Goal: Transaction & Acquisition: Purchase product/service

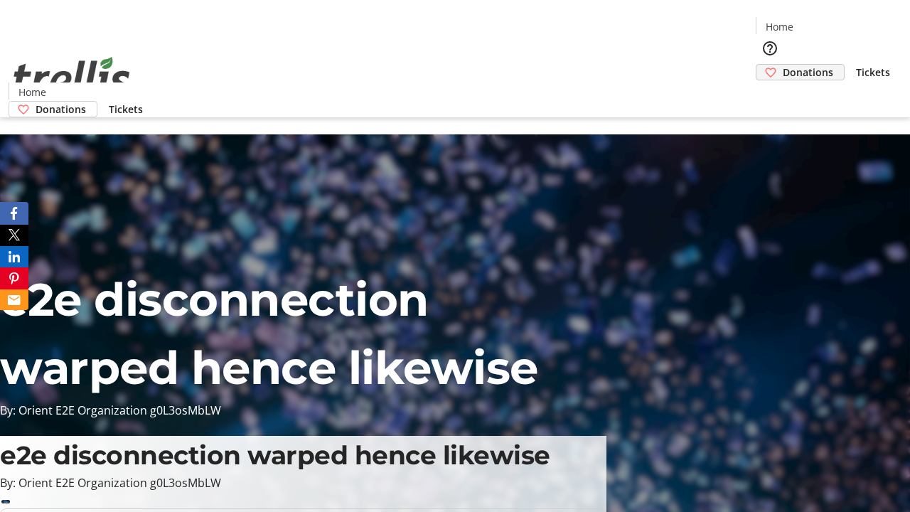
click at [783, 65] on span "Donations" at bounding box center [808, 72] width 50 height 15
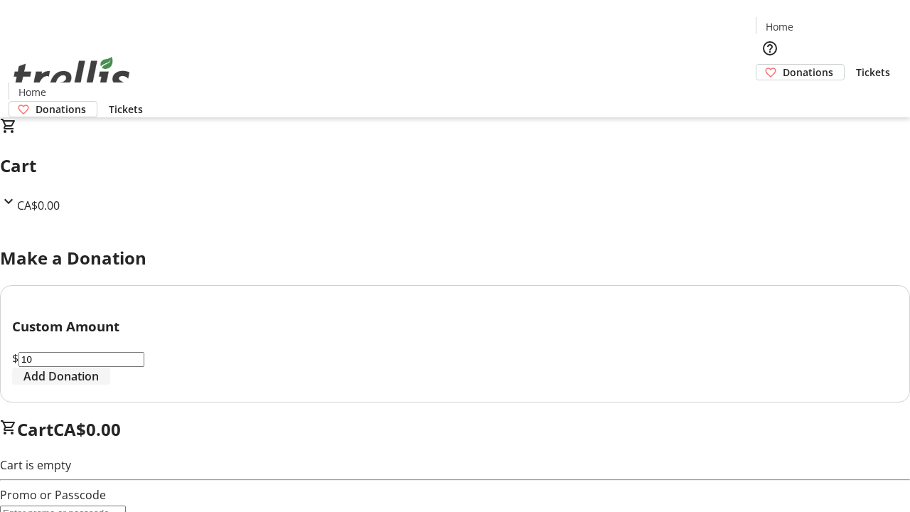
click at [99, 385] on span "Add Donation" at bounding box center [60, 375] width 75 height 17
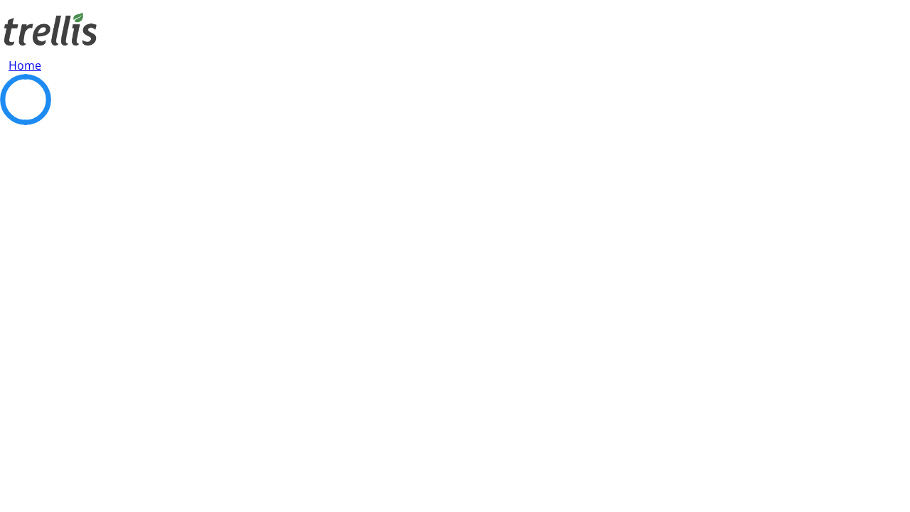
select select "CA"
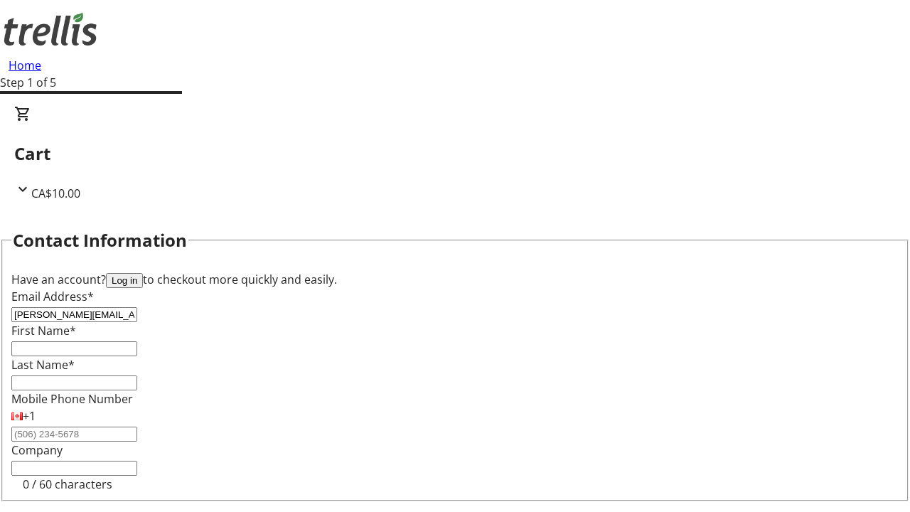
type input "[PERSON_NAME][EMAIL_ADDRESS][DOMAIN_NAME]"
type input "[PERSON_NAME]"
type input "[STREET_ADDRESS][PERSON_NAME]"
type input "Kelowna"
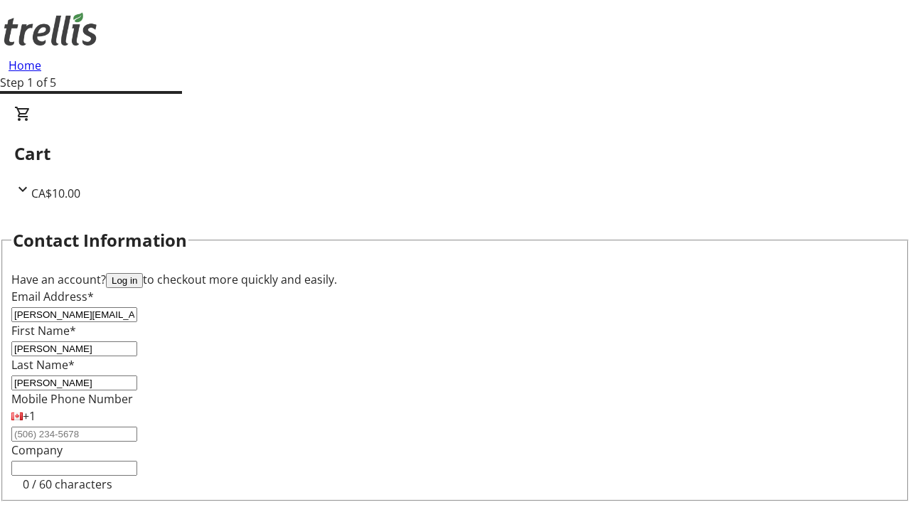
select select "BC"
type input "Kelowna"
type input "V1Y 0C2"
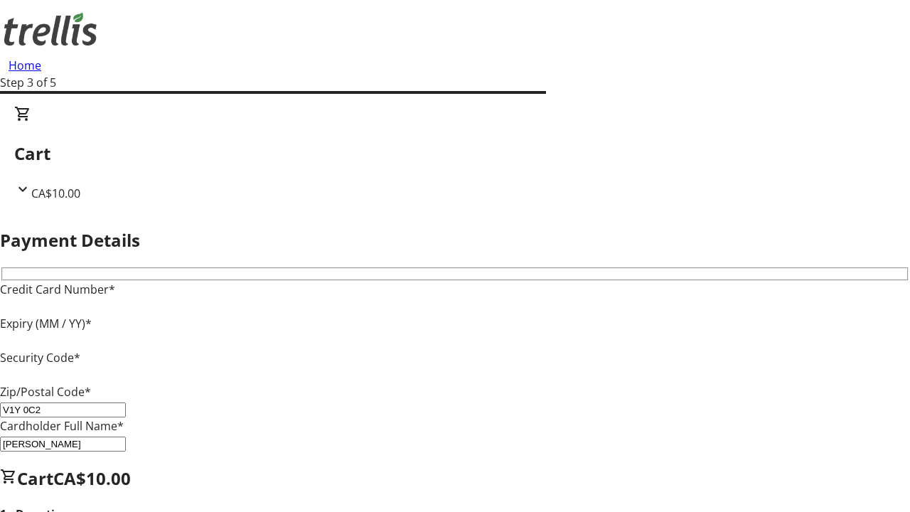
type input "V1Y 0C2"
